Goal: Download file/media

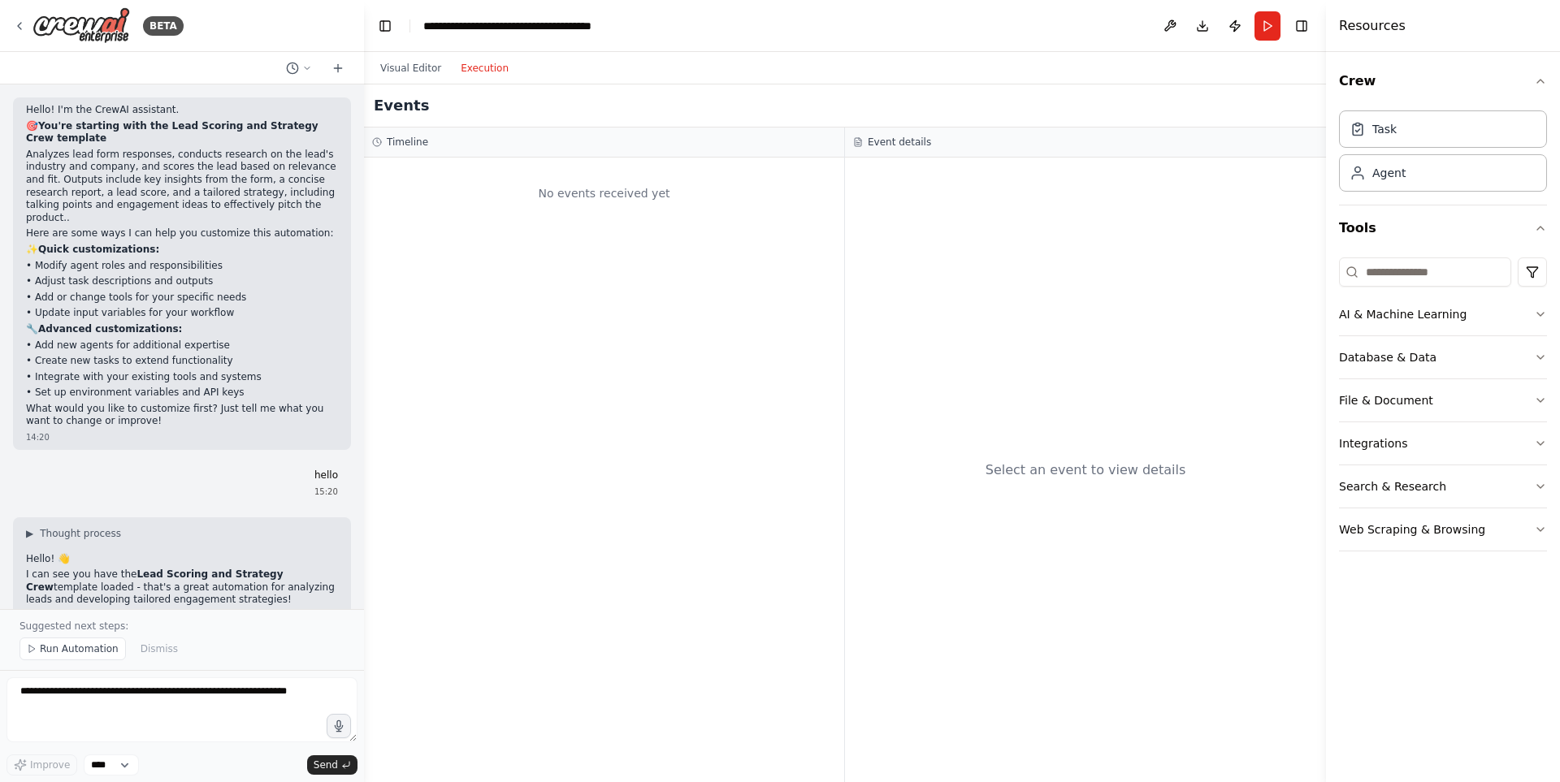
scroll to position [6964, 0]
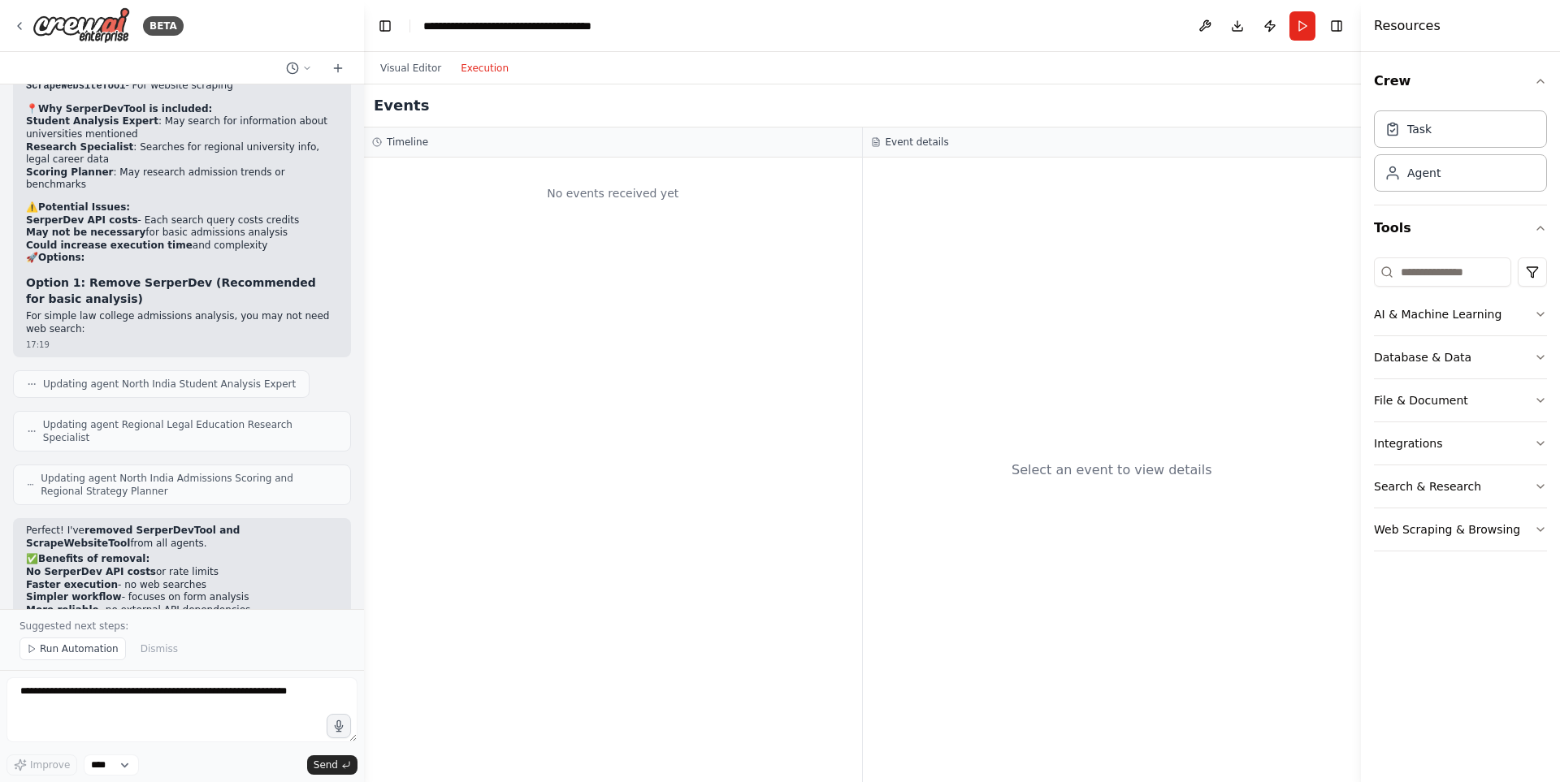
drag, startPoint x: 1327, startPoint y: 45, endPoint x: 1559, endPoint y: 97, distance: 237.9
click at [1559, 97] on div "Resources Crew Task Agent Tools AI & Machine Learning Database & Data File & Do…" at bounding box center [1460, 391] width 199 height 782
click at [384, 12] on header "**********" at bounding box center [862, 26] width 997 height 52
click at [371, 28] on header "**********" at bounding box center [862, 26] width 997 height 52
click at [380, 28] on button "Toggle Left Sidebar" at bounding box center [385, 26] width 23 height 23
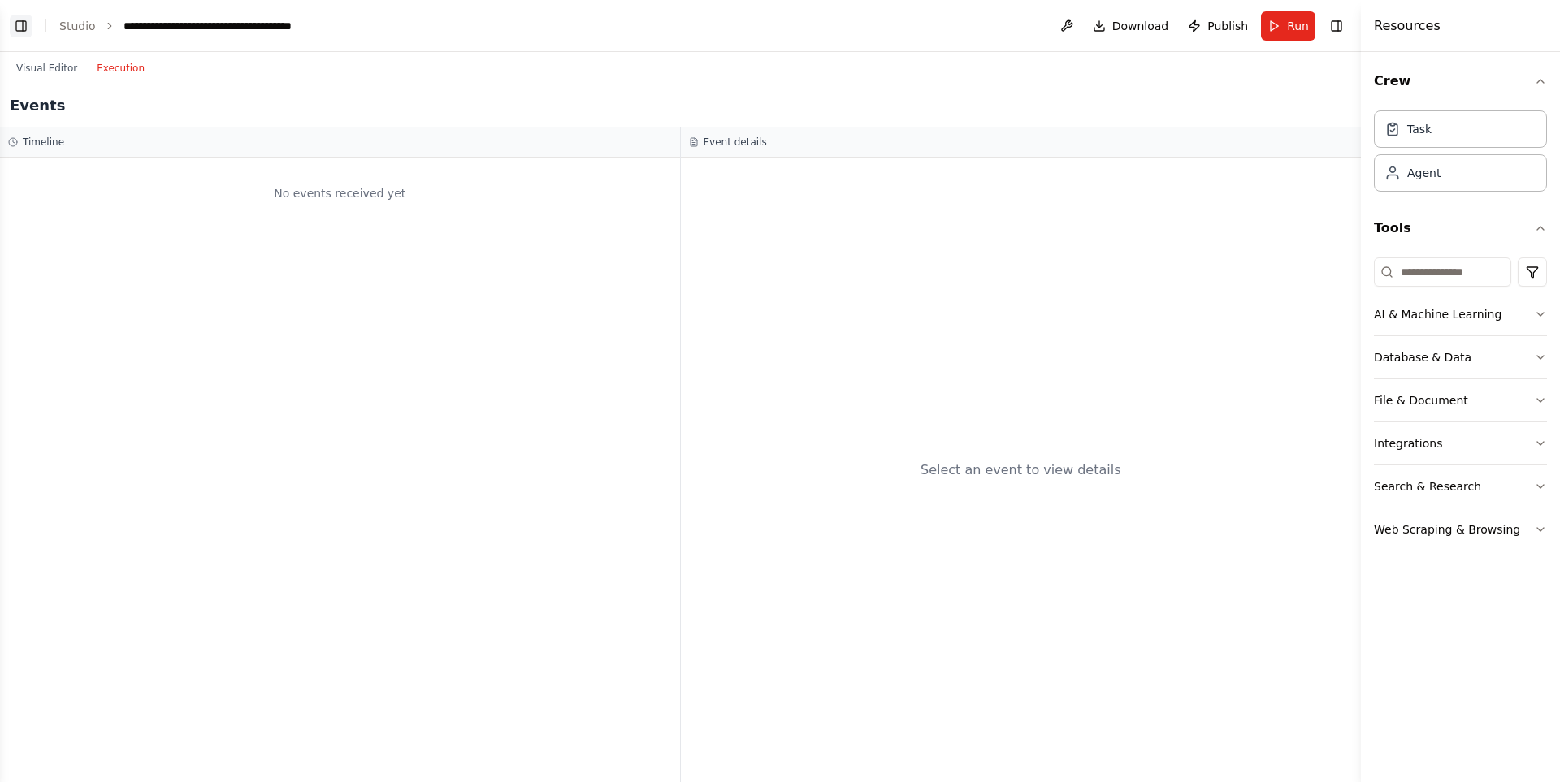
click at [29, 33] on button "Toggle Left Sidebar" at bounding box center [21, 26] width 23 height 23
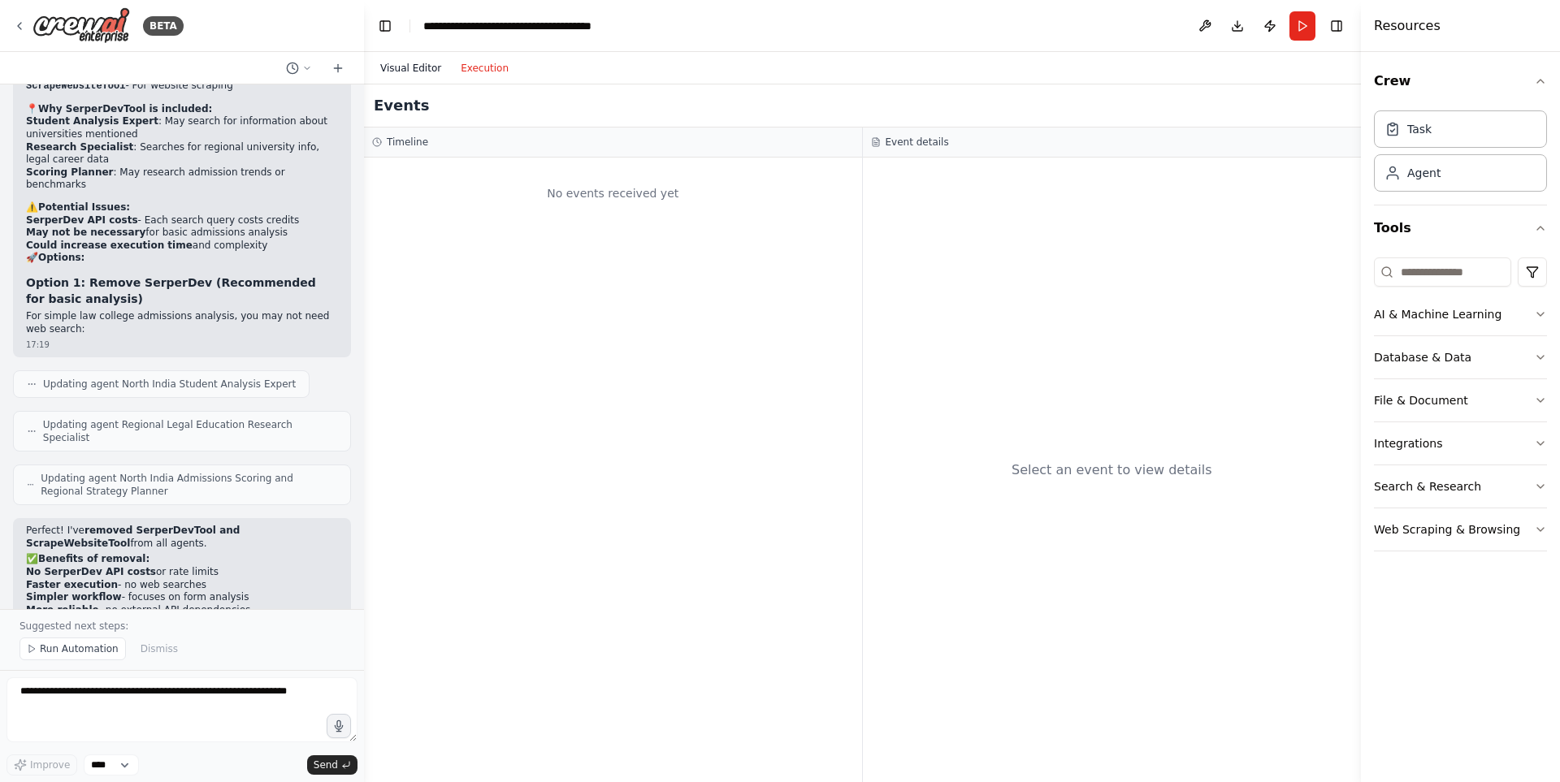
click at [417, 71] on button "Visual Editor" at bounding box center [410, 67] width 80 height 19
click at [491, 63] on button "Execution" at bounding box center [484, 67] width 67 height 19
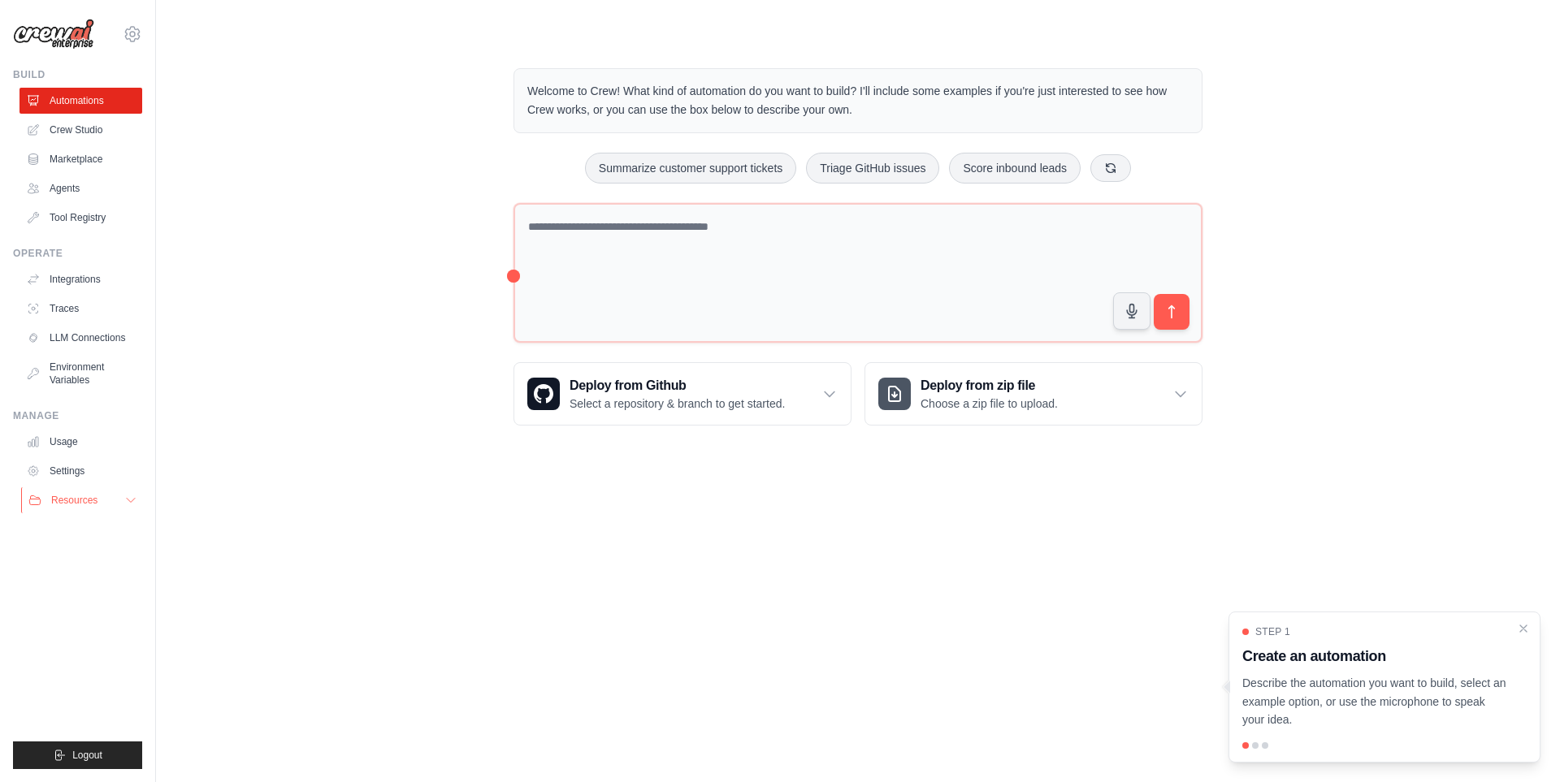
click at [83, 497] on span "Resources" at bounding box center [74, 500] width 46 height 13
click at [83, 496] on span "Resources" at bounding box center [74, 500] width 46 height 13
click at [1154, 409] on div "Deploy from zip file Choose a zip file to upload." at bounding box center [1033, 394] width 336 height 62
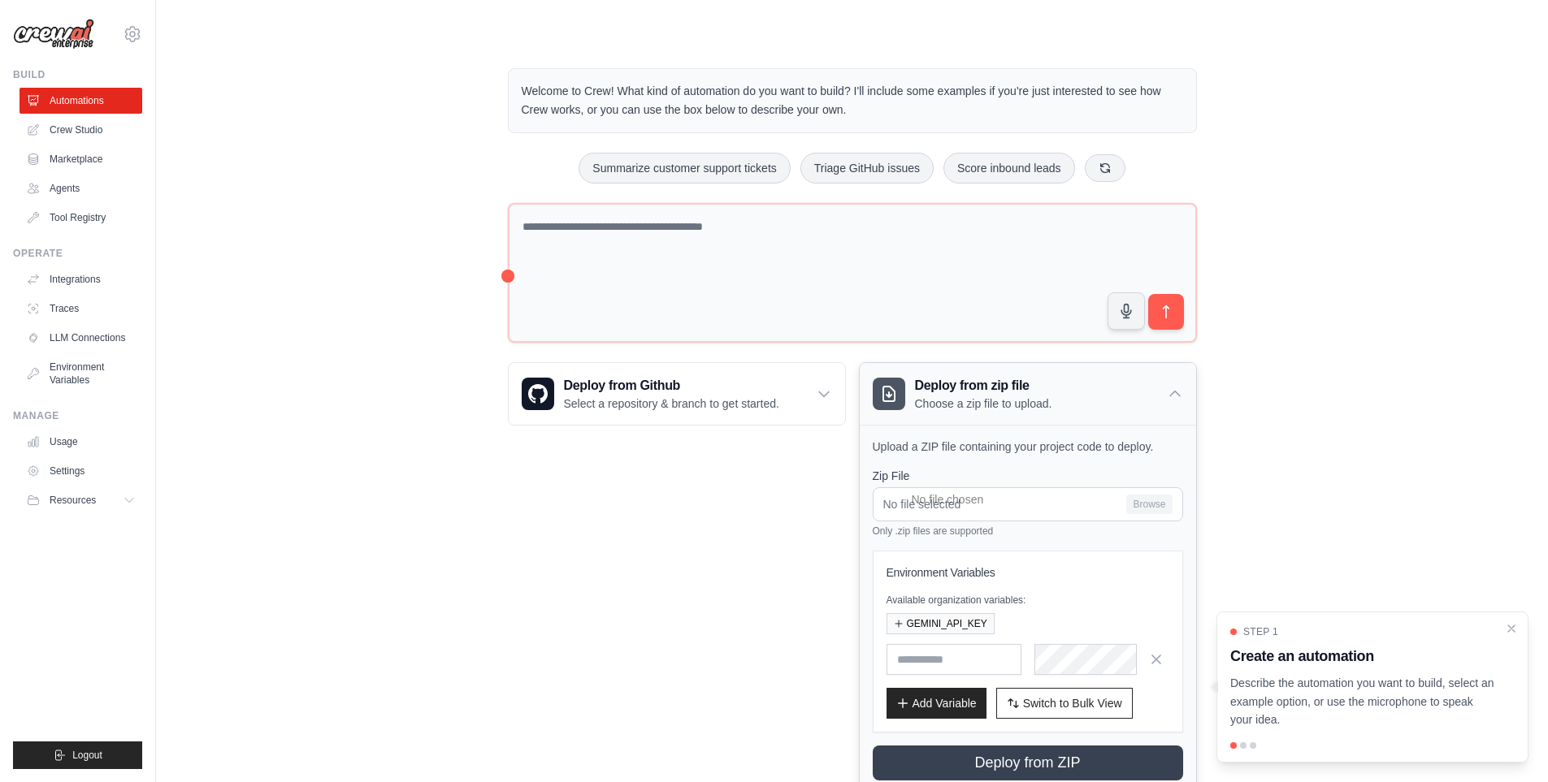
click at [1154, 409] on div "Deploy from zip file Choose a zip file to upload." at bounding box center [1027, 394] width 336 height 62
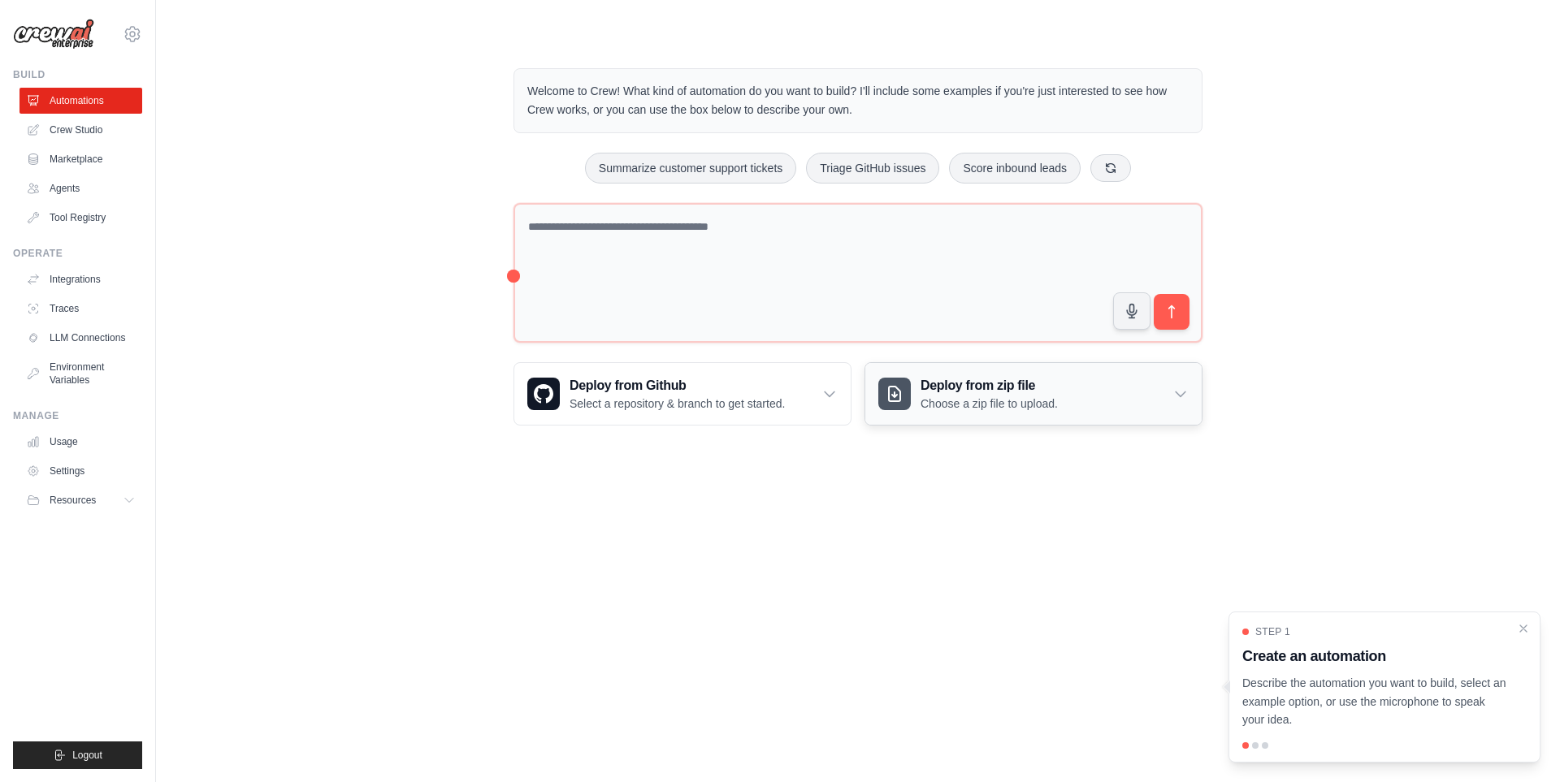
click at [1154, 409] on div "Deploy from zip file Choose a zip file to upload." at bounding box center [1033, 394] width 336 height 62
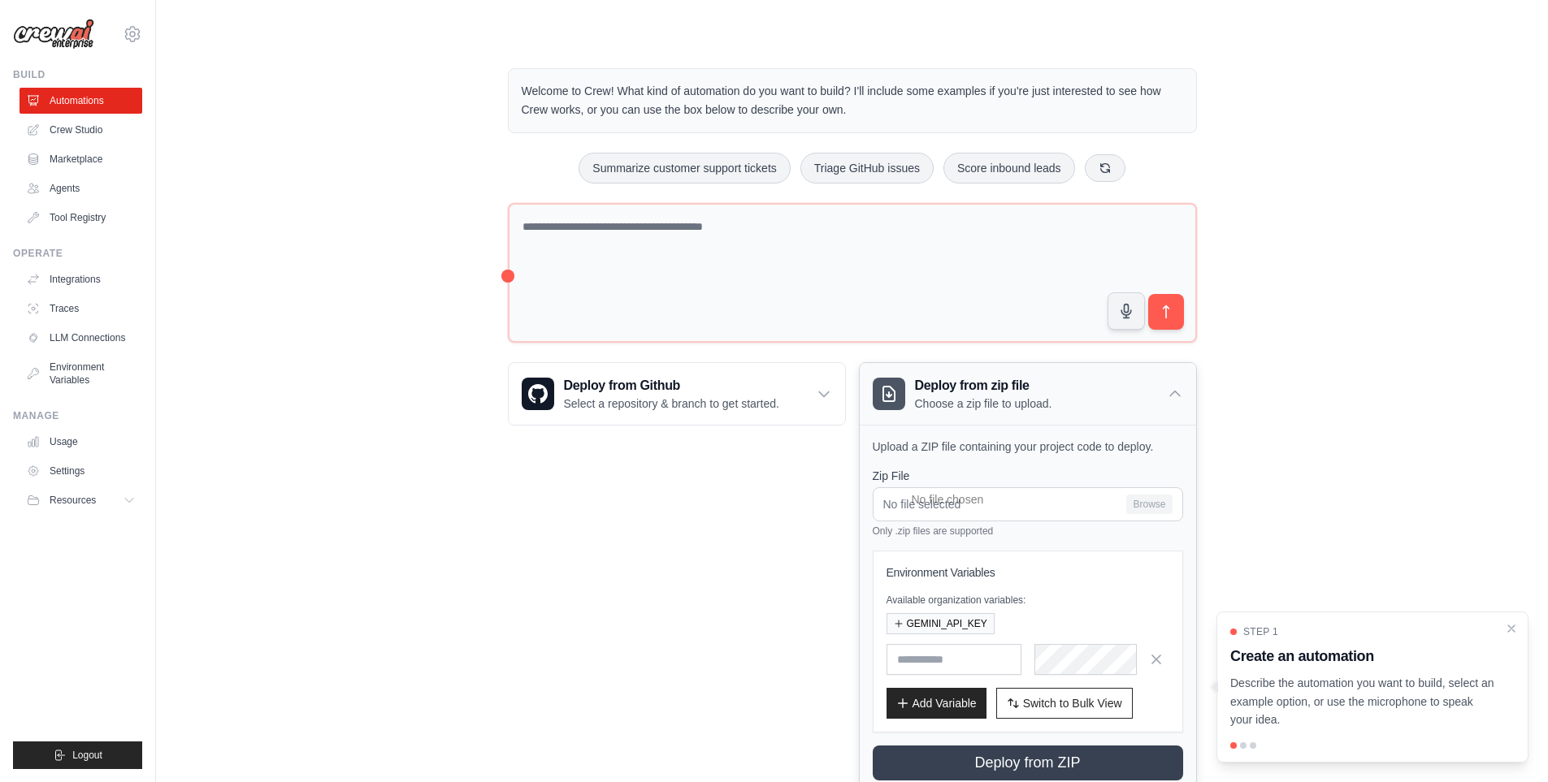
click at [1154, 409] on div "Deploy from zip file Choose a zip file to upload." at bounding box center [1027, 394] width 336 height 62
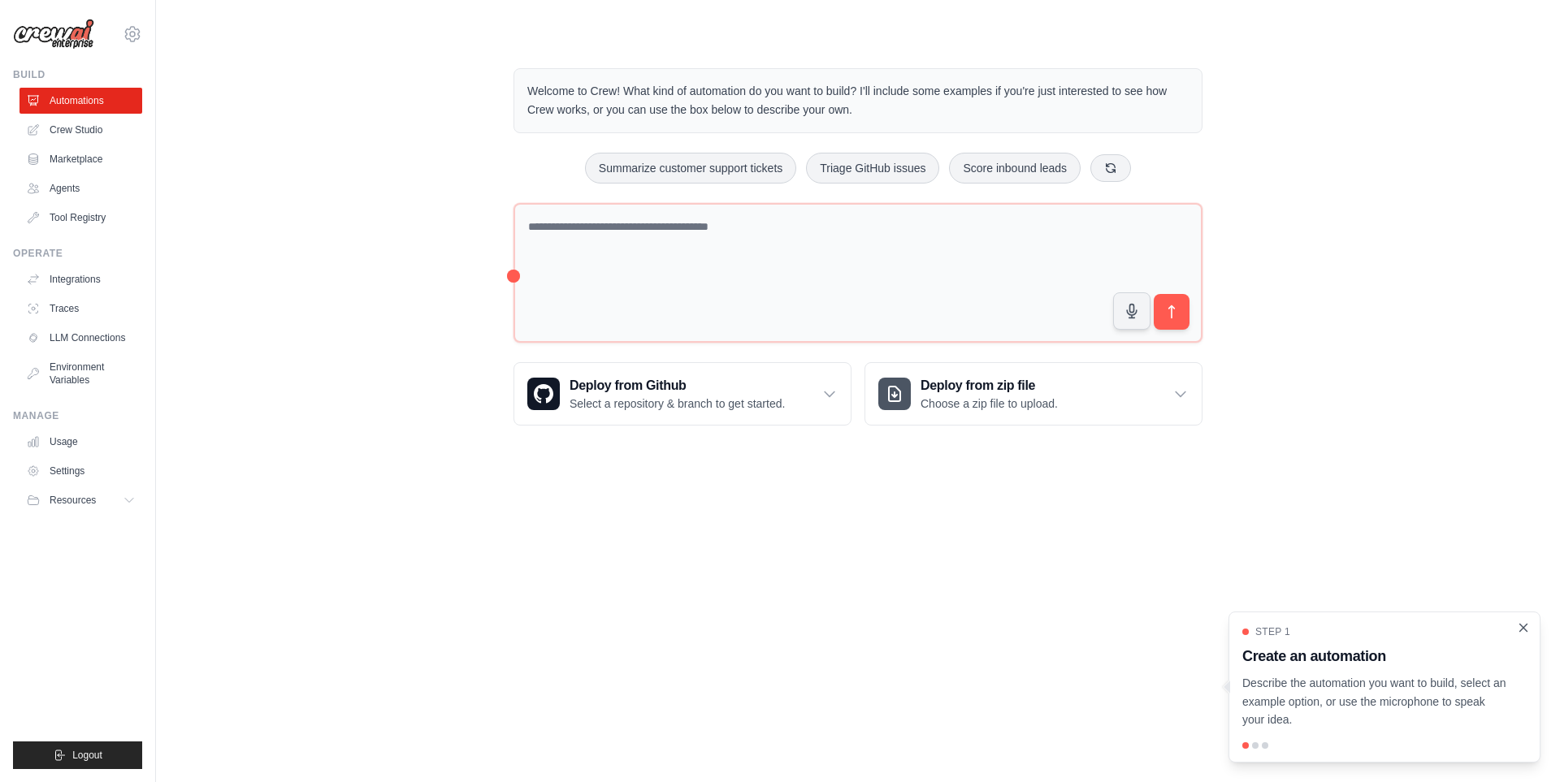
click at [1522, 630] on icon "Close walkthrough" at bounding box center [1523, 628] width 15 height 15
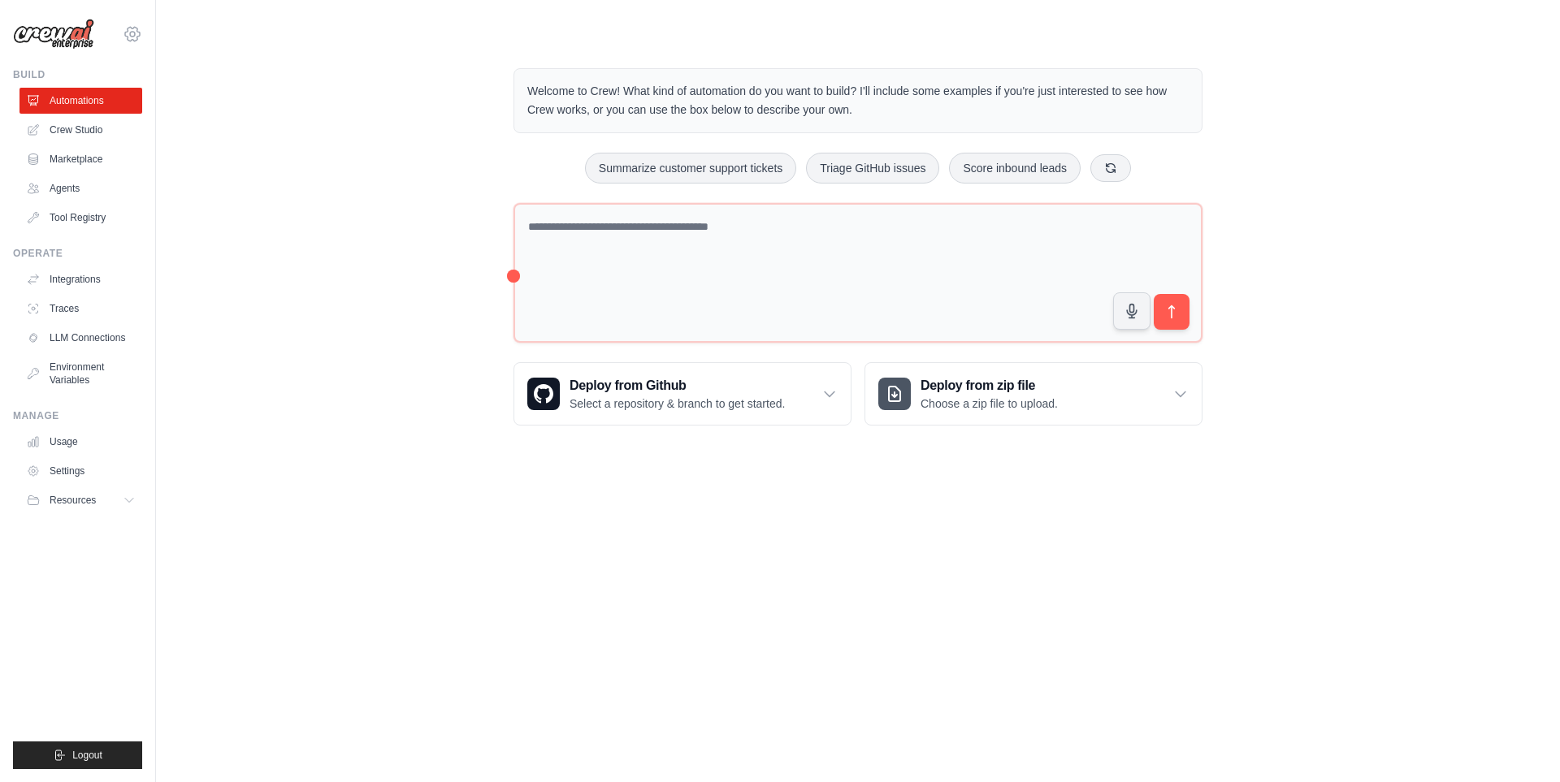
click at [133, 37] on icon at bounding box center [132, 33] width 19 height 19
click at [388, 240] on div "Welcome to Crew! What kind of automation do you want to build? I'll include som…" at bounding box center [858, 246] width 1352 height 409
click at [106, 184] on link "Agents" at bounding box center [82, 188] width 123 height 26
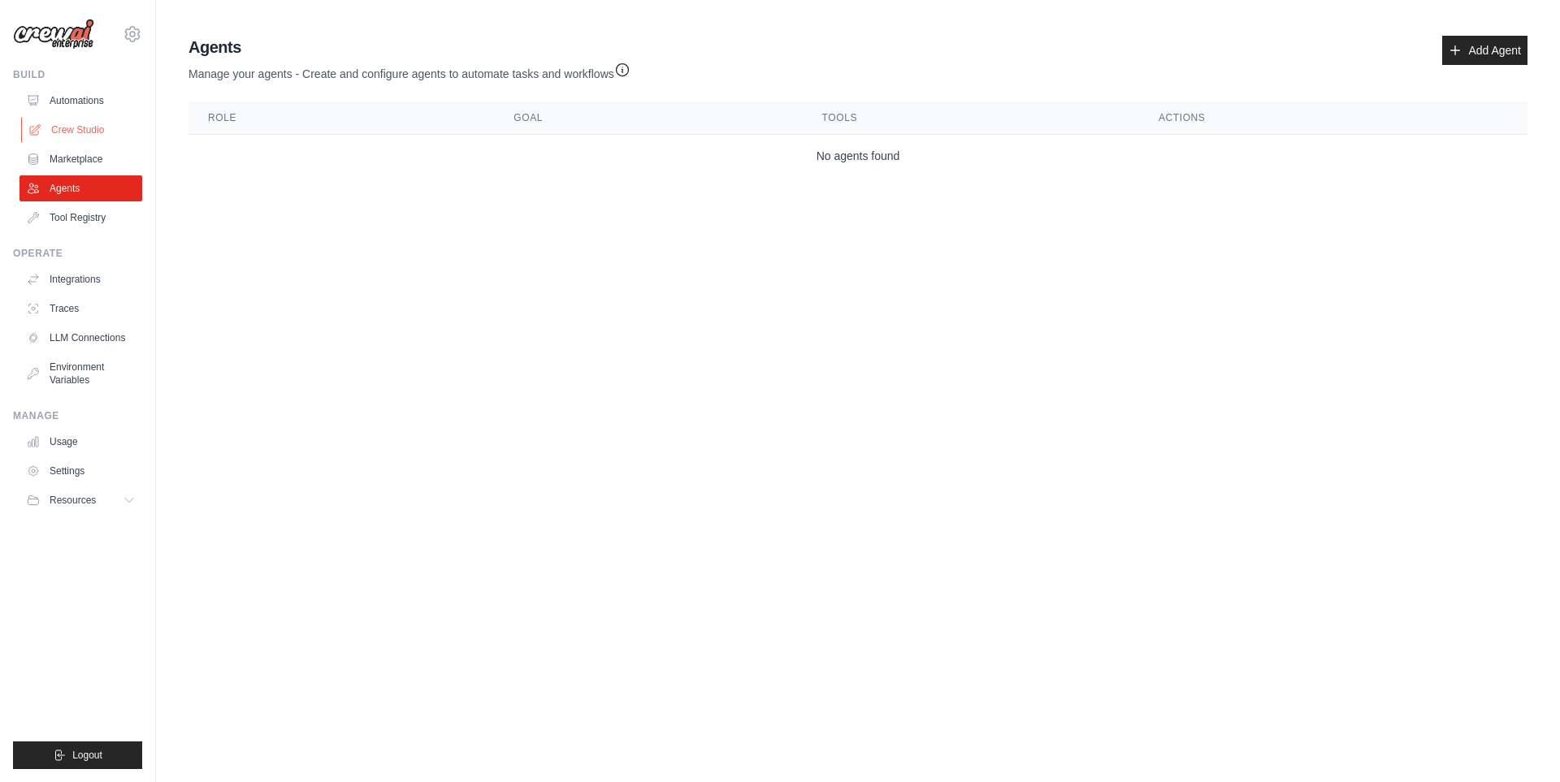
click at [107, 124] on link "Crew Studio" at bounding box center [82, 130] width 123 height 26
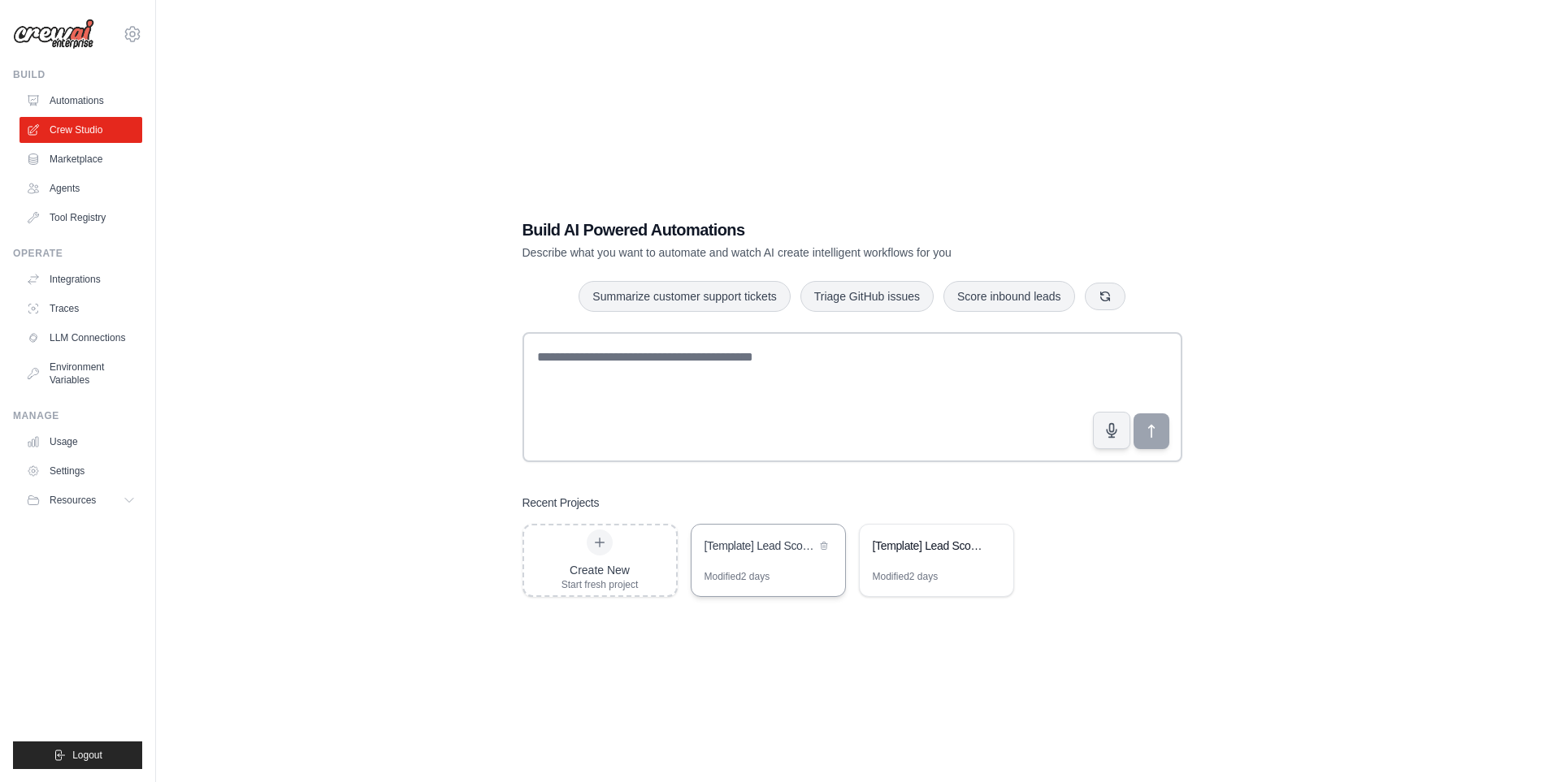
click at [752, 556] on div "[Template] Lead Scoring and Strategy Crew" at bounding box center [759, 547] width 111 height 19
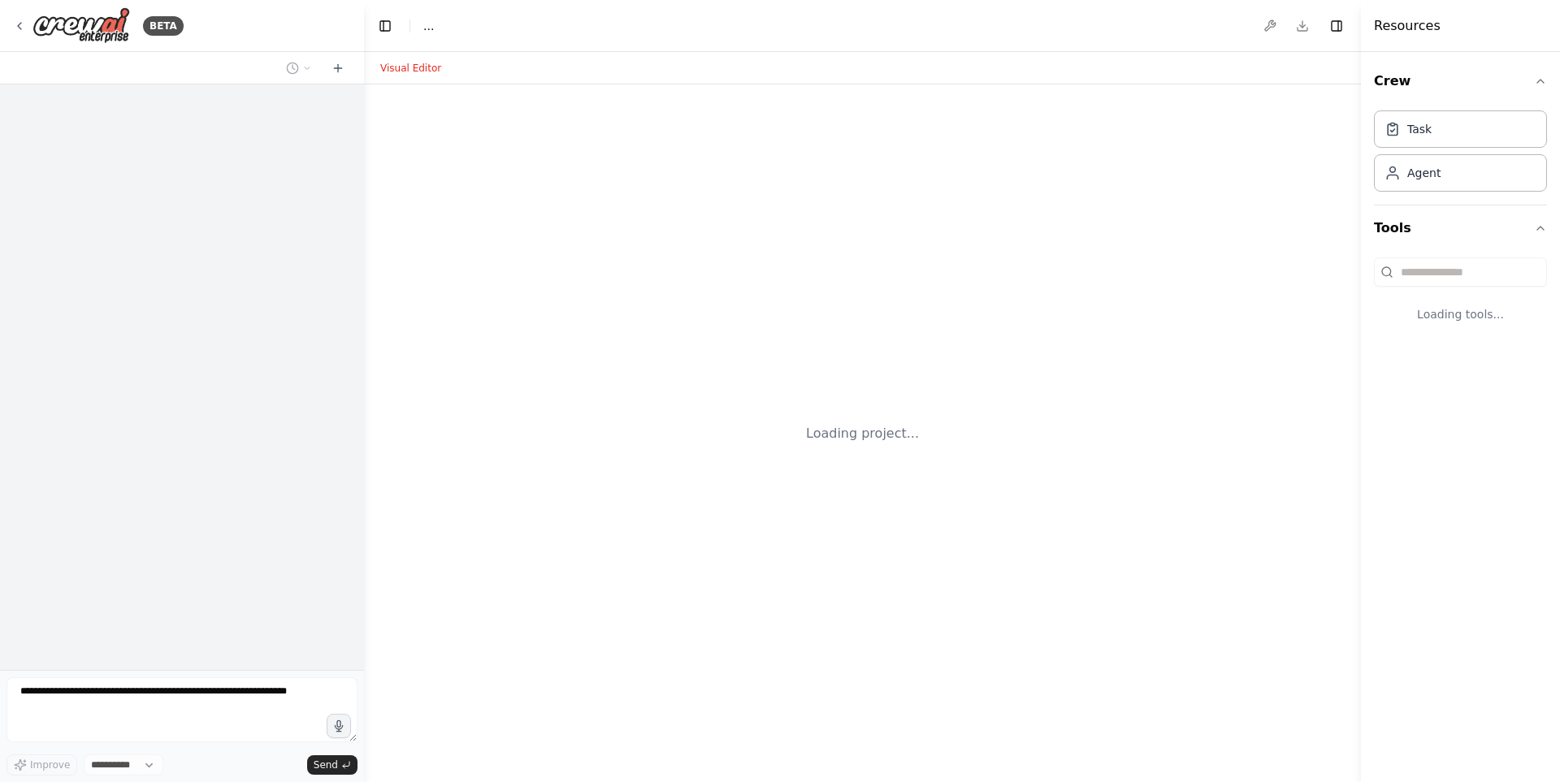
select select "****"
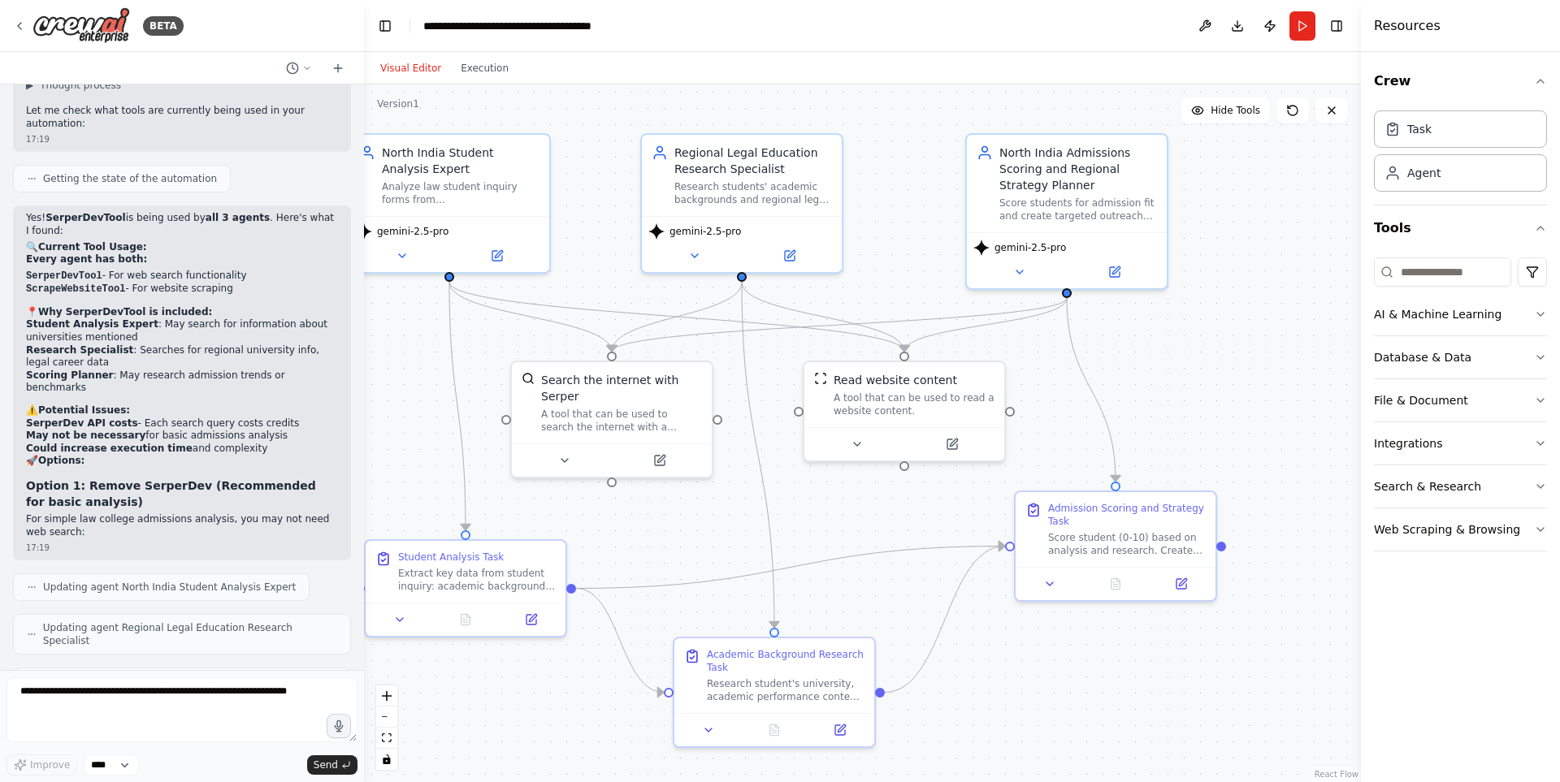
scroll to position [7593, 0]
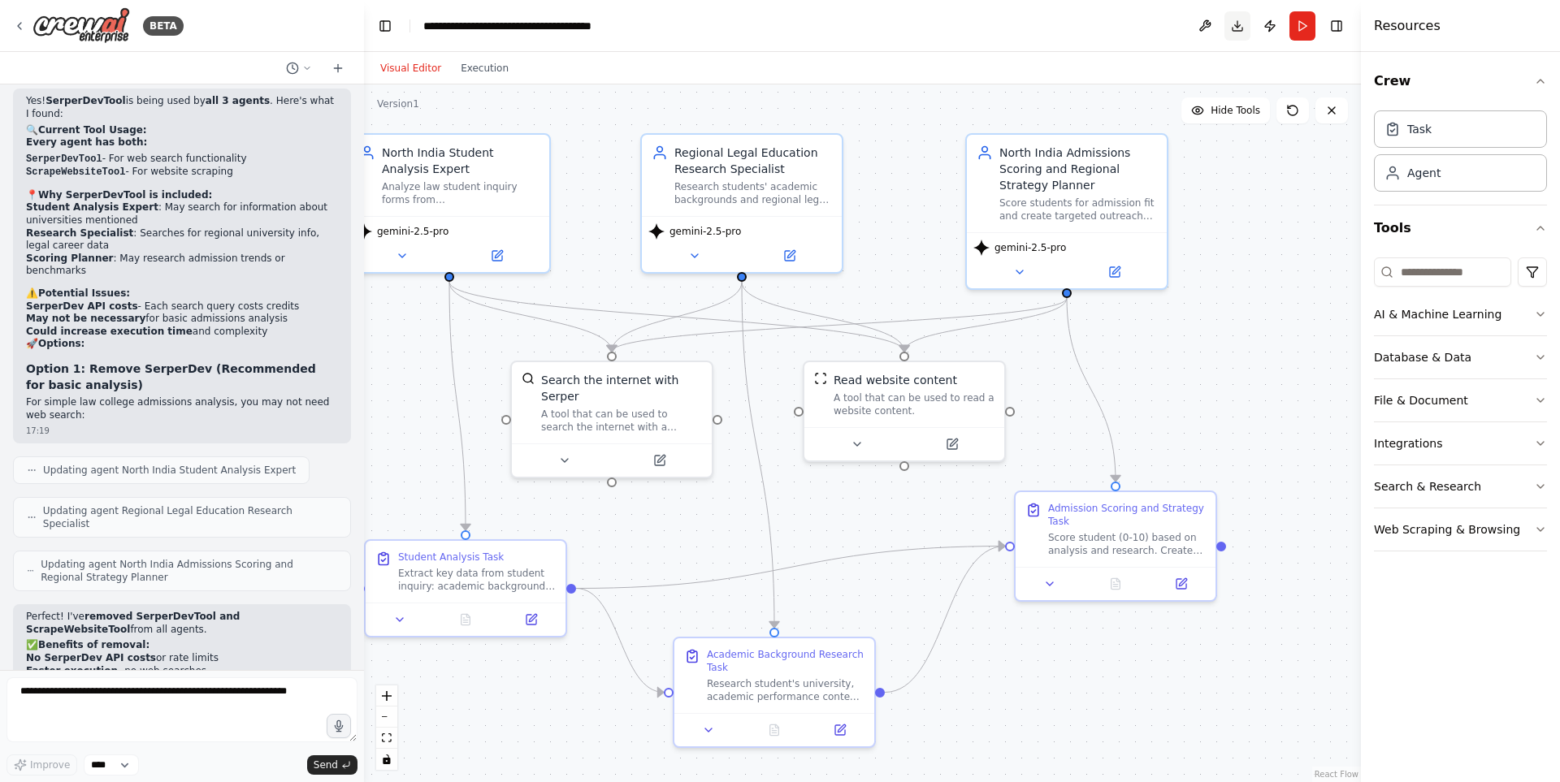
click at [1241, 20] on button "Download" at bounding box center [1237, 25] width 26 height 29
click at [561, 28] on div "**********" at bounding box center [514, 26] width 183 height 16
click at [561, 28] on div "**********" at bounding box center [534, 26] width 222 height 16
